Goal: Navigation & Orientation: Find specific page/section

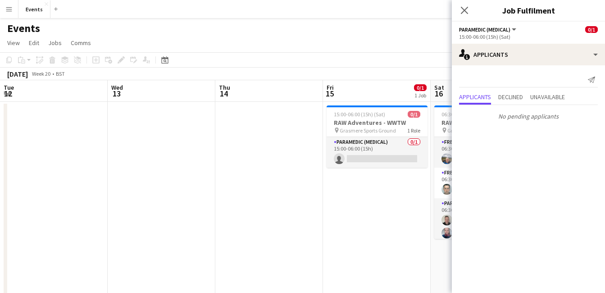
scroll to position [0, 308]
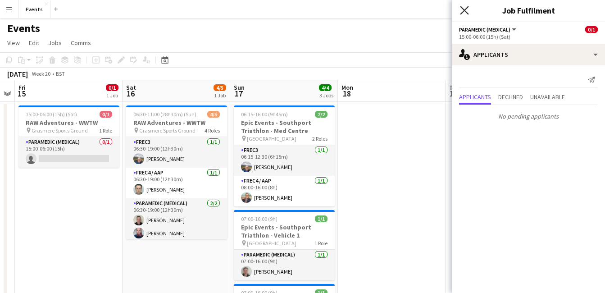
click at [464, 9] on icon "Close pop-in" at bounding box center [464, 10] width 9 height 9
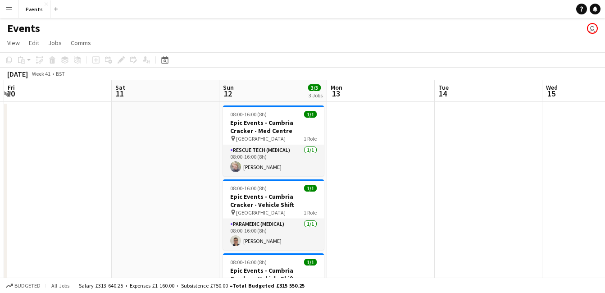
scroll to position [0, 329]
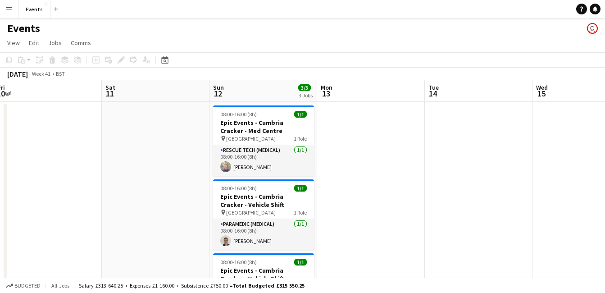
drag, startPoint x: 368, startPoint y: 242, endPoint x: 39, endPoint y: 220, distance: 329.8
click at [39, 220] on app-calendar-viewport "Tue 7 Wed 8 Thu 9 Fri 10 Sat 11 Sun 12 3/3 3 Jobs Mon 13 Tue 14 Wed 15 Thu 16 F…" at bounding box center [302, 212] width 605 height 264
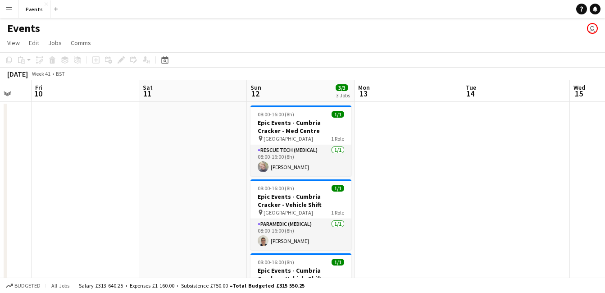
drag, startPoint x: 348, startPoint y: 202, endPoint x: 217, endPoint y: 198, distance: 130.8
click at [217, 198] on app-calendar-viewport "Tue 7 Wed 8 Thu 9 Fri 10 Sat 11 Sun 12 3/3 3 Jobs Mon 13 Tue 14 Wed 15 Thu 16 F…" at bounding box center [302, 212] width 605 height 264
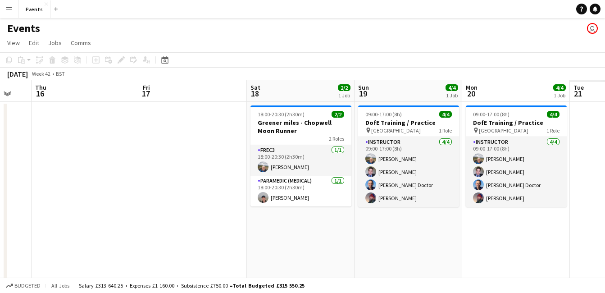
scroll to position [0, 242]
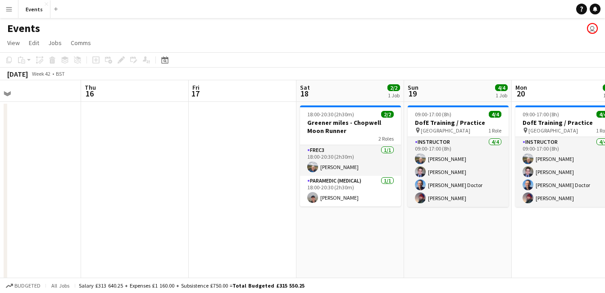
drag, startPoint x: 5, startPoint y: 220, endPoint x: -2, endPoint y: 214, distance: 8.9
click at [0, 214] on html "Menu Boards Boards Boards All jobs Status Workforce Workforce My Workforce Recr…" at bounding box center [302, 179] width 605 height 359
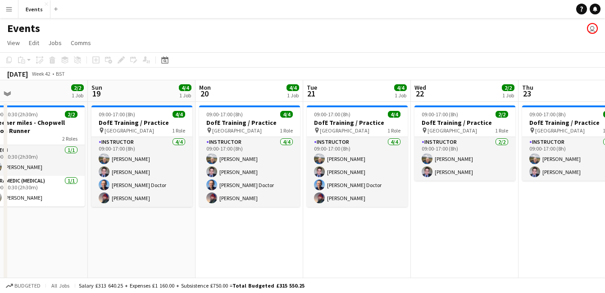
drag, startPoint x: 344, startPoint y: 253, endPoint x: 28, endPoint y: 212, distance: 319.6
click at [28, 212] on app-calendar-viewport "Wed 15 Thu 16 Fri 17 Sat 18 2/2 1 Job Sun 19 4/4 1 Job Mon 20 4/4 1 Job Tue 21 …" at bounding box center [302, 269] width 605 height 379
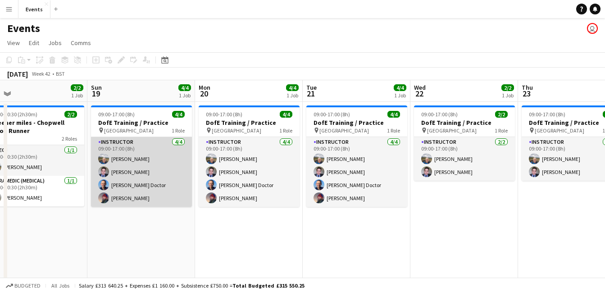
click at [126, 172] on app-card-role "Instructor [DATE] 09:00-17:00 (8h) [PERSON_NAME] [PERSON_NAME] [PERSON_NAME] Do…" at bounding box center [141, 172] width 101 height 70
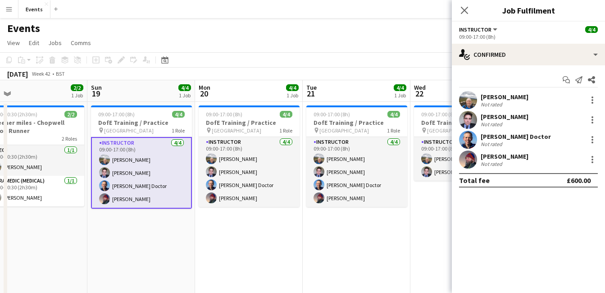
click at [464, 13] on icon "Close pop-in" at bounding box center [464, 10] width 7 height 7
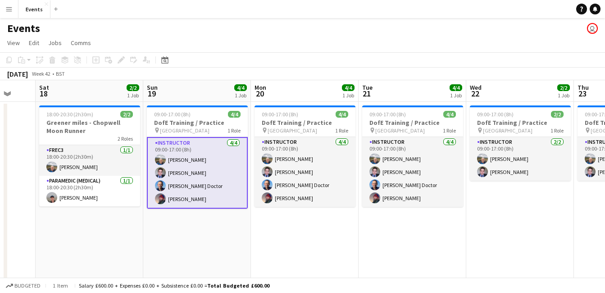
drag, startPoint x: 503, startPoint y: 237, endPoint x: 556, endPoint y: 226, distance: 53.8
click at [559, 226] on app-calendar-viewport "Thu 16 Fri 17 Sat 18 2/2 1 Job Sun 19 4/4 1 Job Mon 20 4/4 1 Job Tue 21 4/4 1 J…" at bounding box center [302, 269] width 605 height 379
